Goal: Find specific page/section: Find specific page/section

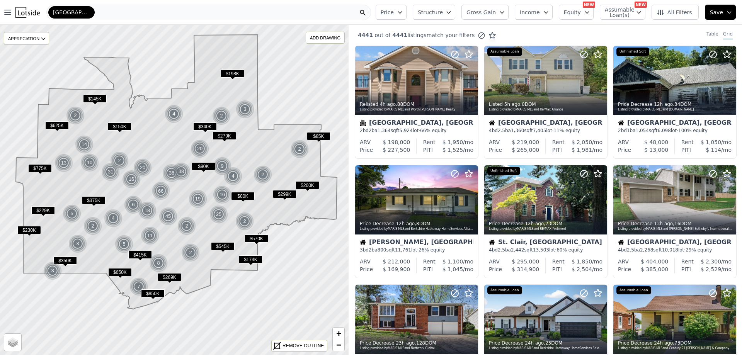
click at [100, 14] on div "[GEOGRAPHIC_DATA][PERSON_NAME]" at bounding box center [208, 12] width 325 height 15
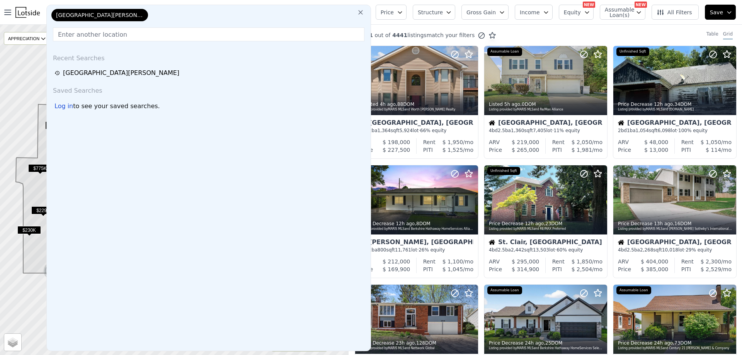
click at [105, 36] on input "text" at bounding box center [208, 34] width 311 height 14
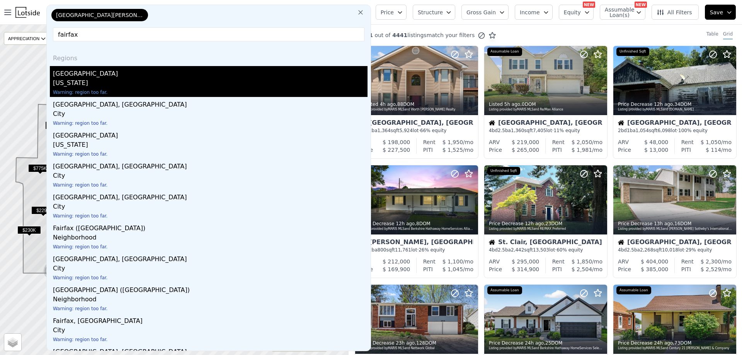
type input "fairfax"
click at [77, 76] on div "[GEOGRAPHIC_DATA]" at bounding box center [210, 72] width 315 height 12
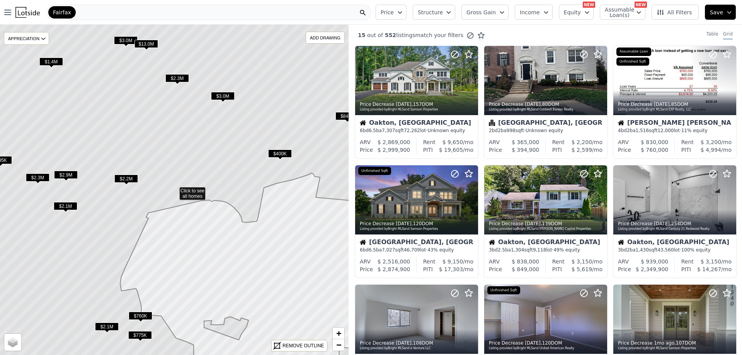
click at [183, 11] on div "Fairfax" at bounding box center [208, 12] width 325 height 15
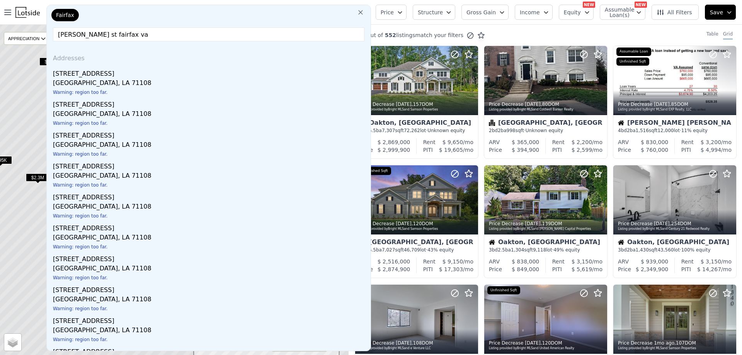
click at [90, 36] on input "[PERSON_NAME] st fairfax va" at bounding box center [208, 34] width 311 height 14
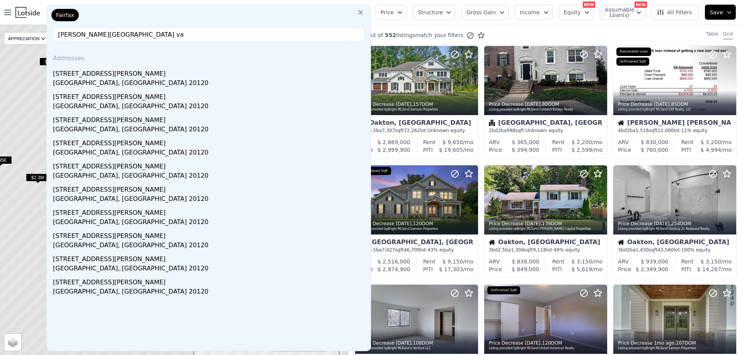
click at [57, 35] on input "[PERSON_NAME][GEOGRAPHIC_DATA] va" at bounding box center [208, 34] width 311 height 14
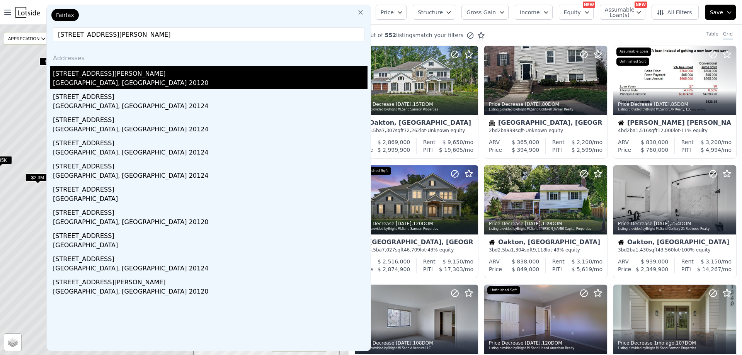
type input "[STREET_ADDRESS][PERSON_NAME]"
click at [103, 76] on div "[STREET_ADDRESS][PERSON_NAME]" at bounding box center [210, 72] width 315 height 12
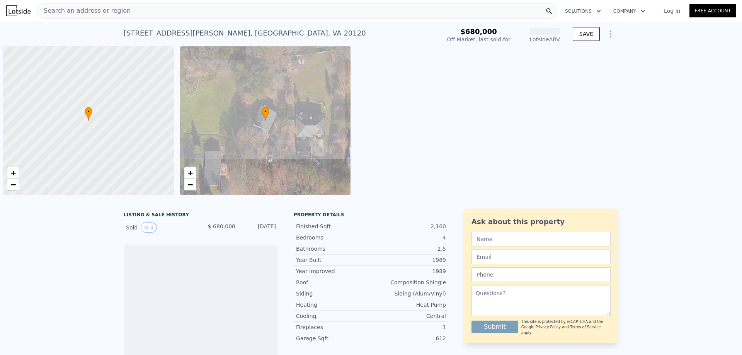
scroll to position [0, 3]
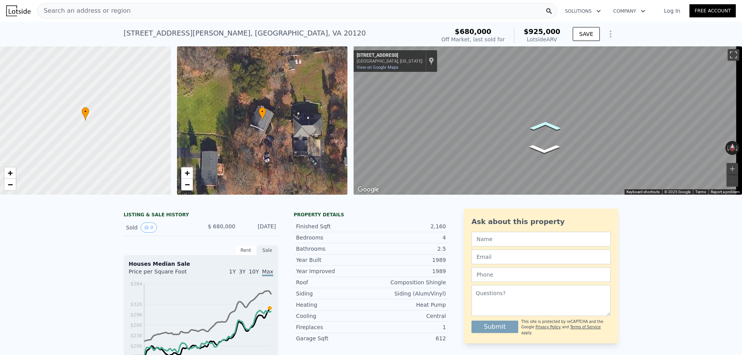
click at [553, 127] on icon "Go South, Newgate Blvd" at bounding box center [545, 126] width 47 height 14
click at [565, 133] on icon "Go South, Newgate Blvd" at bounding box center [566, 130] width 57 height 23
click at [571, 129] on icon "Go South, Newgate Blvd" at bounding box center [565, 130] width 57 height 23
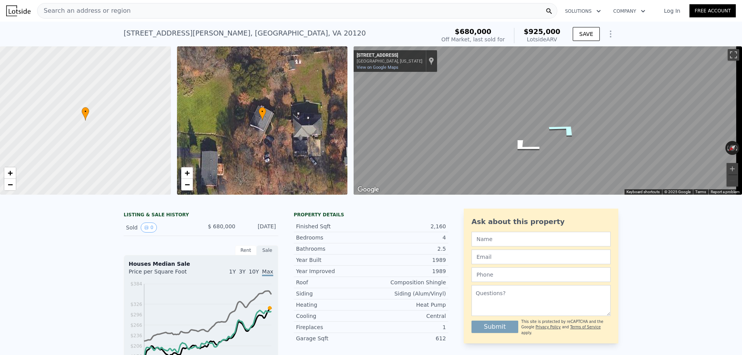
click at [571, 129] on icon "Go South, Shreve St" at bounding box center [565, 129] width 58 height 23
click at [537, 129] on icon "Go North, Newgate Blvd" at bounding box center [542, 128] width 50 height 15
click at [543, 127] on icon "Go North, Newgate Blvd" at bounding box center [543, 129] width 49 height 15
click at [543, 129] on icon "Go North, Newgate Blvd" at bounding box center [543, 129] width 49 height 15
click at [521, 129] on icon "Go North, Newgate Blvd" at bounding box center [530, 127] width 58 height 21
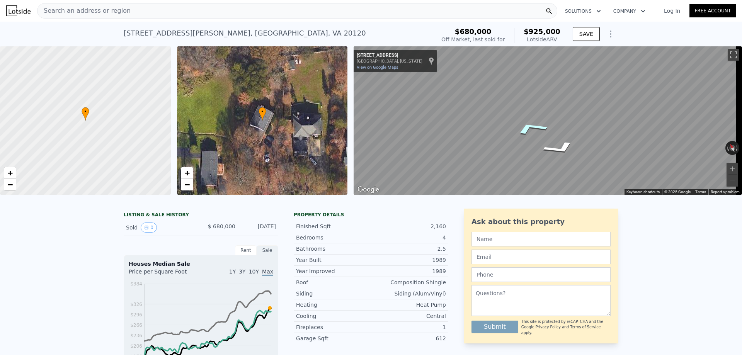
click at [531, 128] on icon "Go North, Newgate Blvd" at bounding box center [531, 127] width 58 height 21
click at [530, 128] on icon "Go North, Newgate Blvd" at bounding box center [531, 127] width 58 height 21
click at [531, 109] on icon "Go North, Newgate Blvd" at bounding box center [532, 109] width 57 height 25
click at [527, 110] on icon "Go North, Newgate Blvd" at bounding box center [530, 111] width 58 height 26
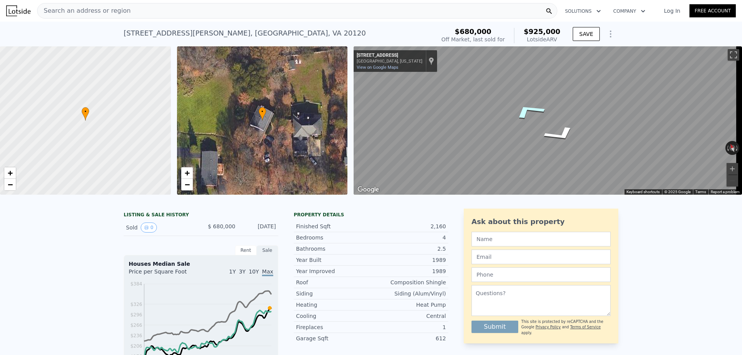
click at [527, 110] on icon "Go North, Newgate Blvd" at bounding box center [529, 111] width 58 height 26
click at [527, 110] on icon "Go North, Newgate Blvd" at bounding box center [528, 111] width 58 height 27
click at [546, 143] on icon "Go North, Newgate Blvd" at bounding box center [550, 145] width 52 height 14
click at [542, 160] on icon "Go North, Newgate Blvd" at bounding box center [538, 159] width 53 height 14
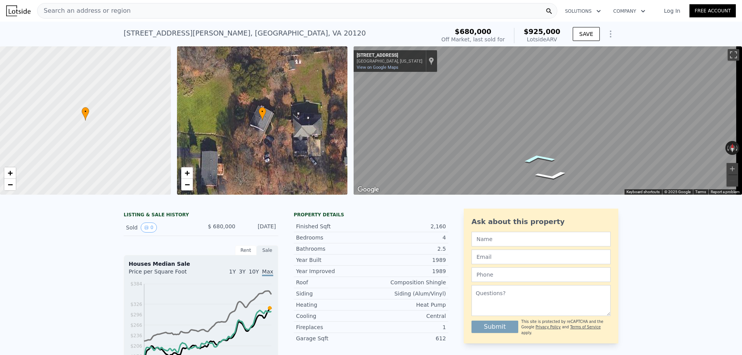
click at [541, 158] on icon "Go North, Newgate Blvd" at bounding box center [538, 159] width 53 height 14
click at [541, 158] on icon "Go North, Newgate Blvd" at bounding box center [538, 159] width 54 height 14
click at [541, 158] on icon "Go North, Newgate Blvd" at bounding box center [536, 158] width 55 height 14
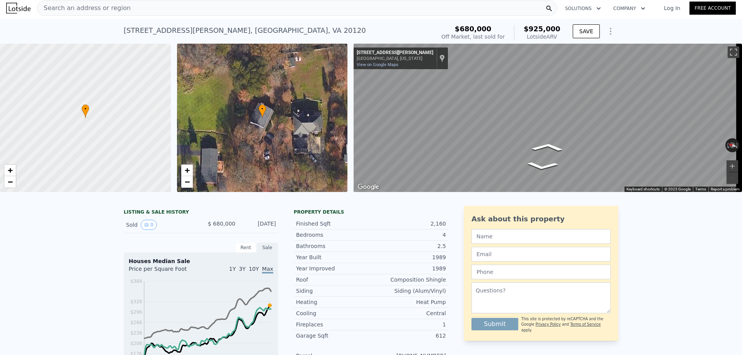
scroll to position [0, 0]
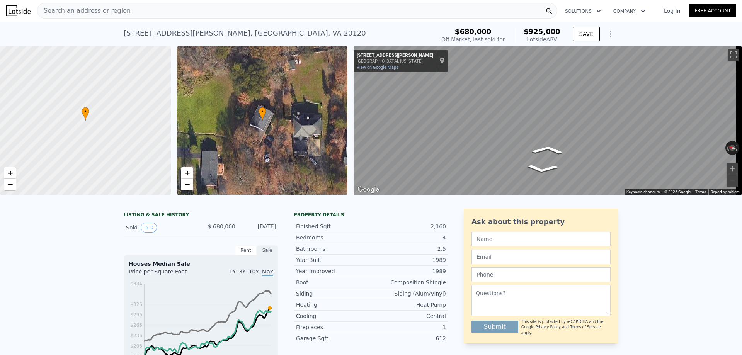
click at [231, 109] on div "• + −" at bounding box center [262, 120] width 171 height 148
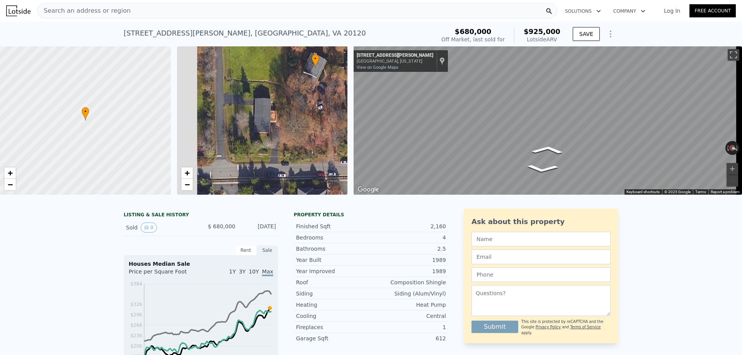
drag, startPoint x: 268, startPoint y: 122, endPoint x: 321, endPoint y: 69, distance: 74.9
click at [321, 69] on div "• + −" at bounding box center [262, 120] width 171 height 148
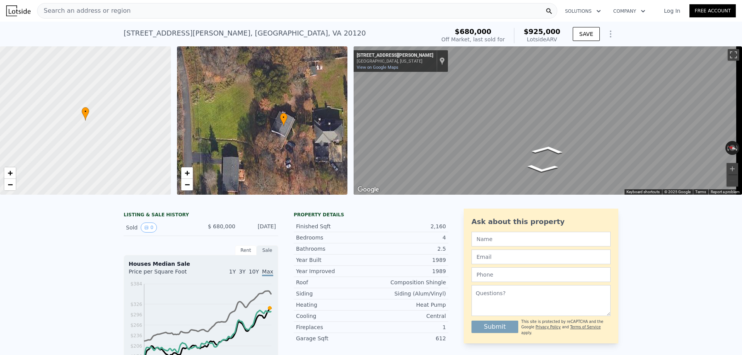
drag, startPoint x: 277, startPoint y: 84, endPoint x: 245, endPoint y: 143, distance: 66.7
click at [245, 143] on div "• + −" at bounding box center [262, 120] width 171 height 148
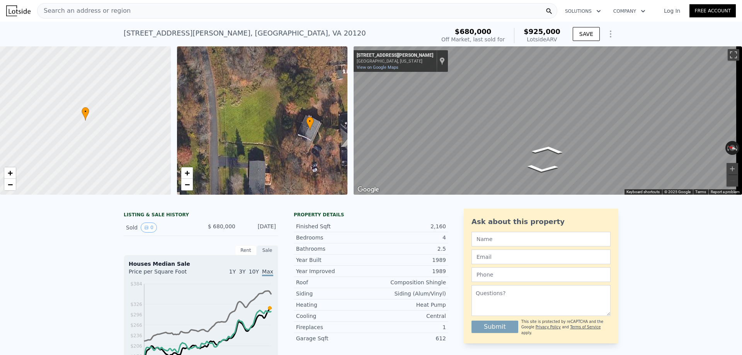
drag, startPoint x: 252, startPoint y: 109, endPoint x: 279, endPoint y: 111, distance: 26.8
click at [279, 111] on div "• + −" at bounding box center [262, 120] width 171 height 148
click at [554, 134] on icon "Go East, Shreve St" at bounding box center [551, 138] width 53 height 15
click at [553, 136] on icon "Go East, Shreve St" at bounding box center [551, 138] width 53 height 15
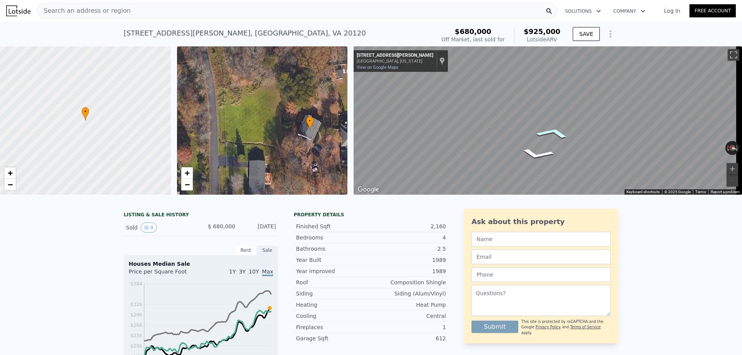
click at [561, 130] on icon "Go East, Shreve St" at bounding box center [553, 132] width 54 height 17
click at [556, 130] on icon "Go East, Shreve St" at bounding box center [553, 132] width 54 height 17
